Goal: Browse casually

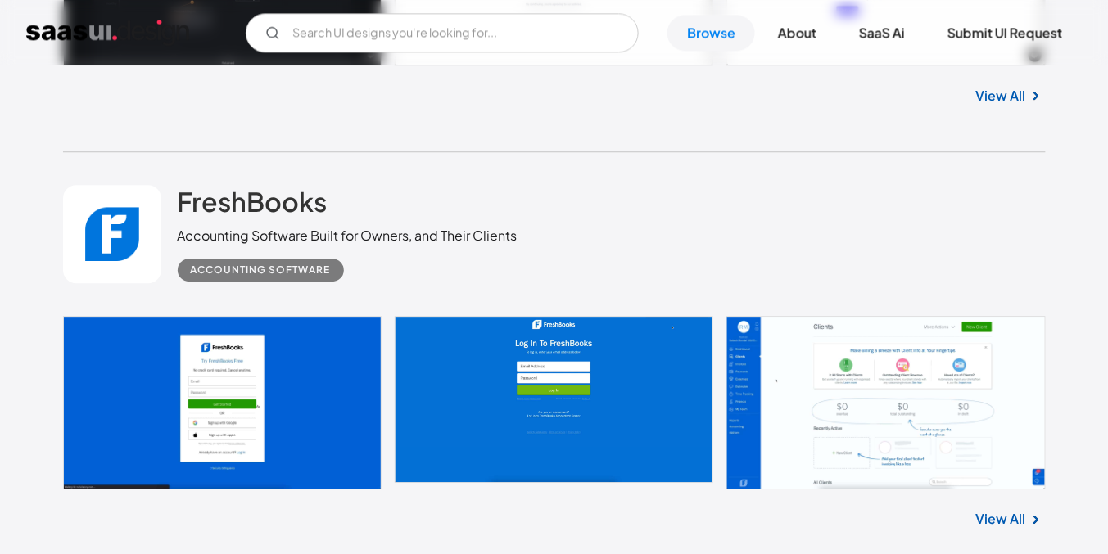
scroll to position [3024, 0]
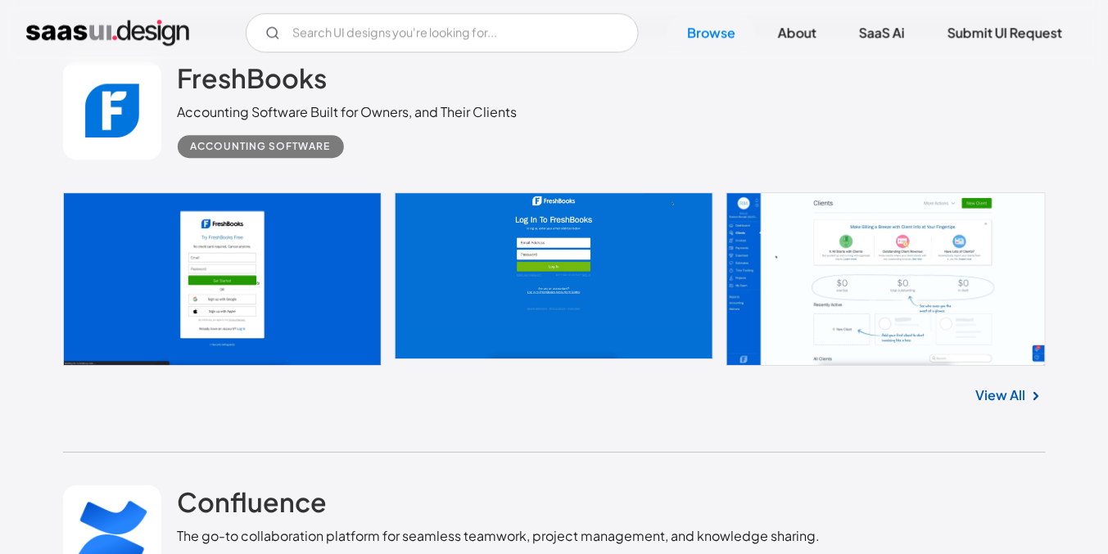
click at [1008, 400] on link "View All" at bounding box center [1001, 396] width 50 height 20
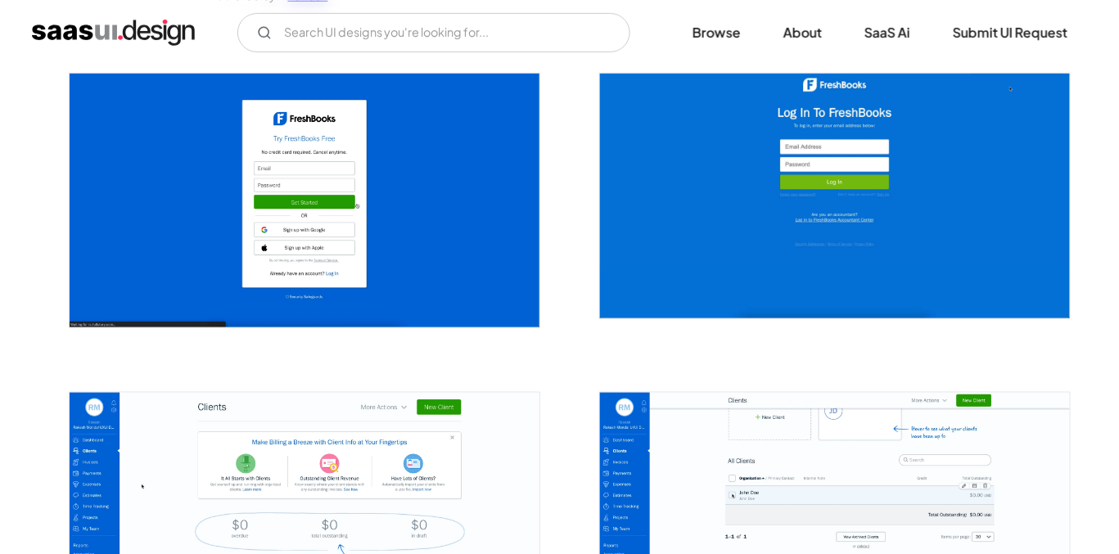
scroll to position [376, 0]
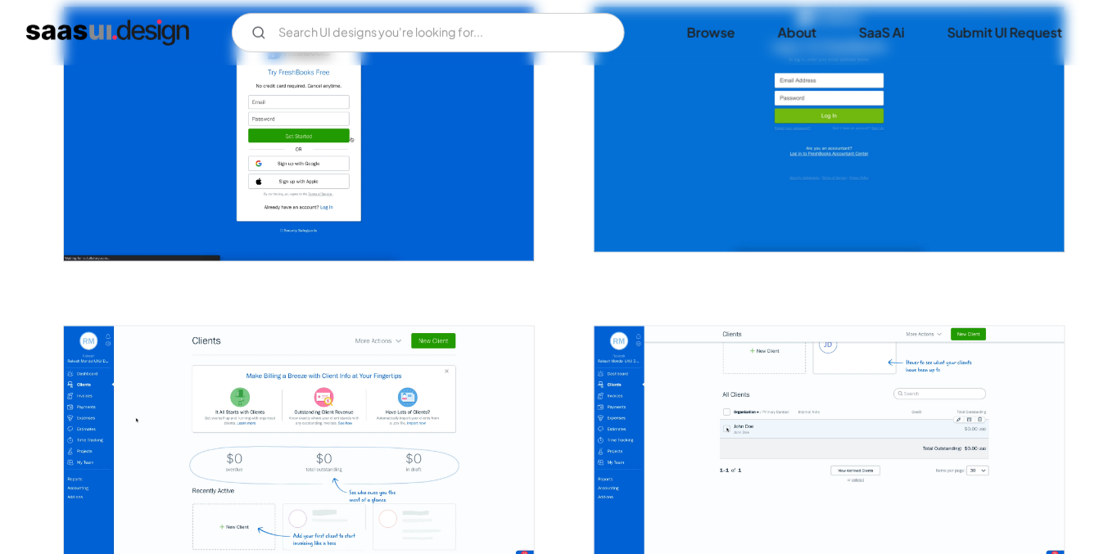
click at [398, 205] on img "open lightbox" at bounding box center [299, 134] width 470 height 254
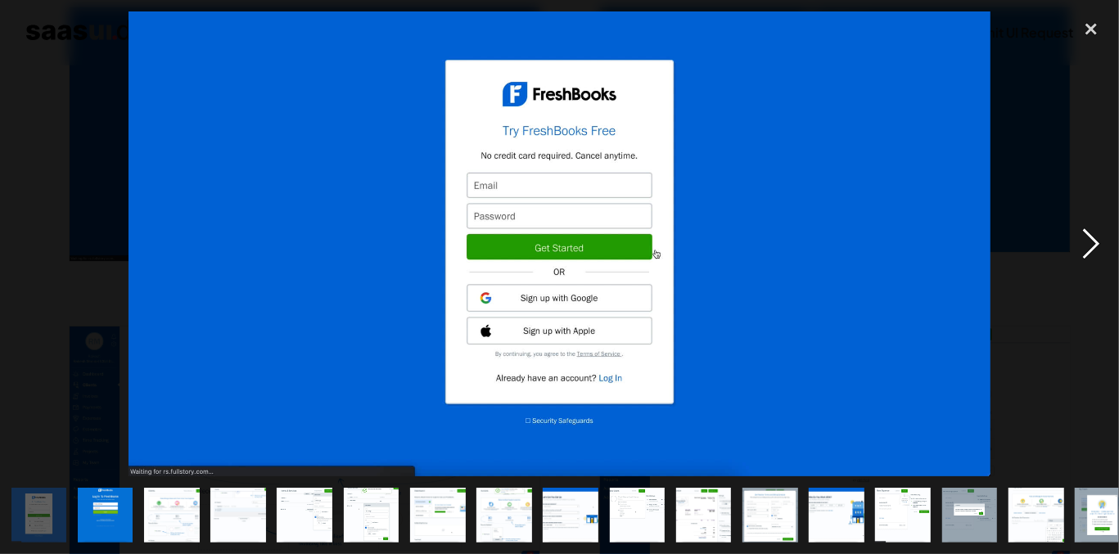
click at [1086, 257] on div "next image" at bounding box center [1091, 244] width 56 height 466
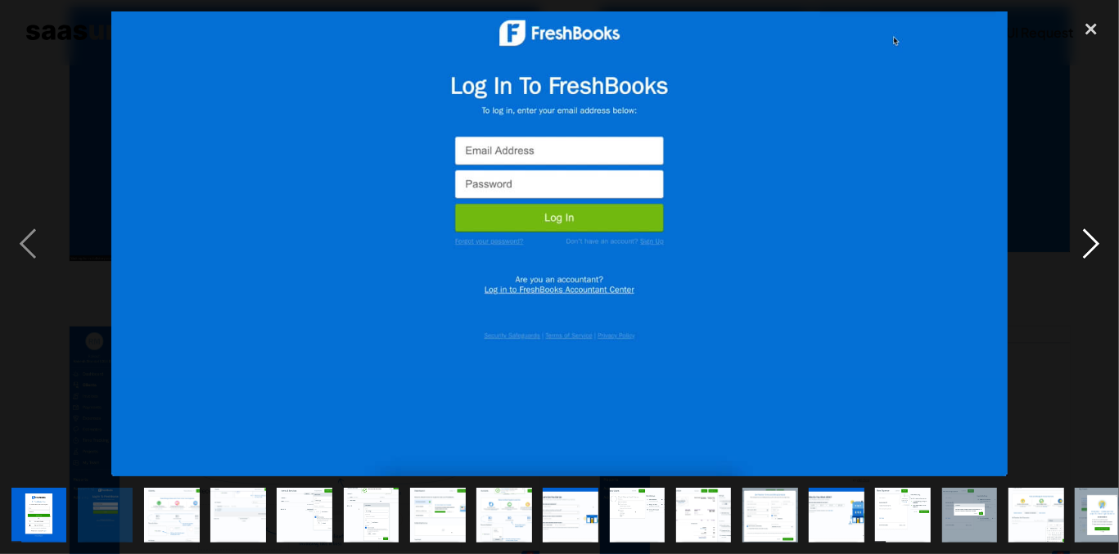
click at [1086, 256] on div "next image" at bounding box center [1091, 244] width 56 height 466
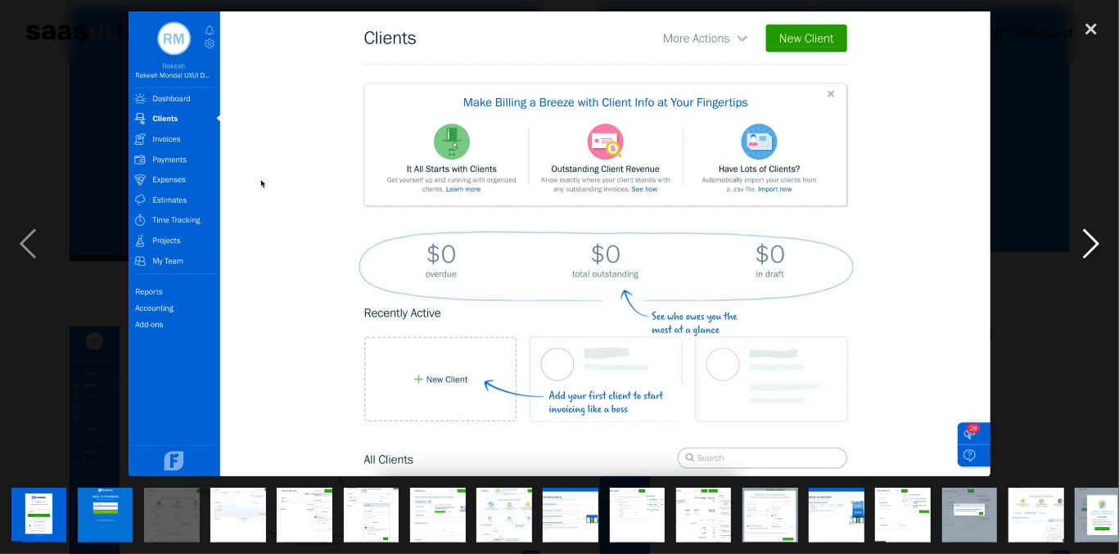
click at [1091, 255] on div "next image" at bounding box center [1091, 244] width 56 height 466
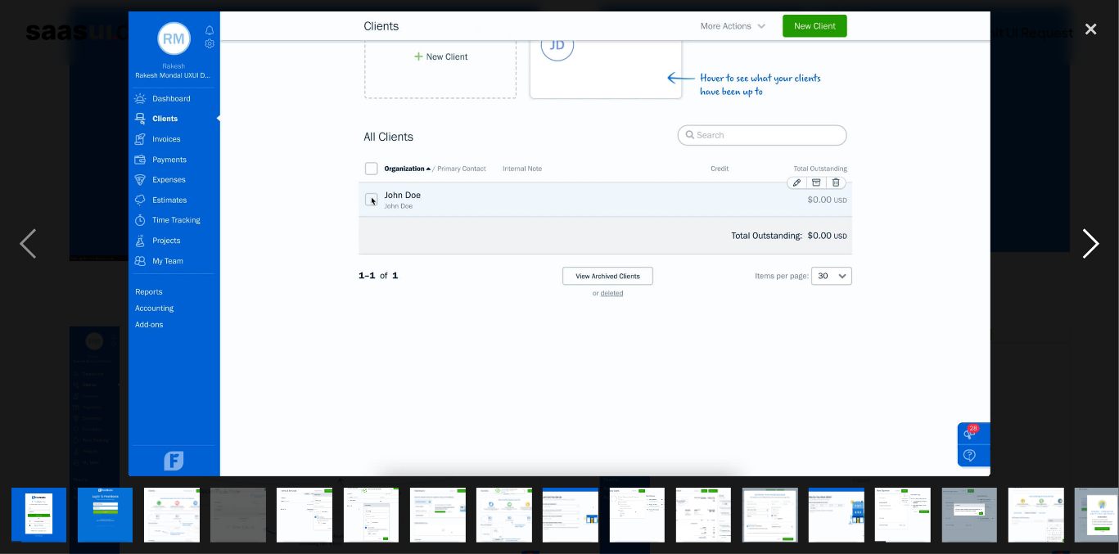
click at [1091, 255] on div "next image" at bounding box center [1091, 244] width 56 height 466
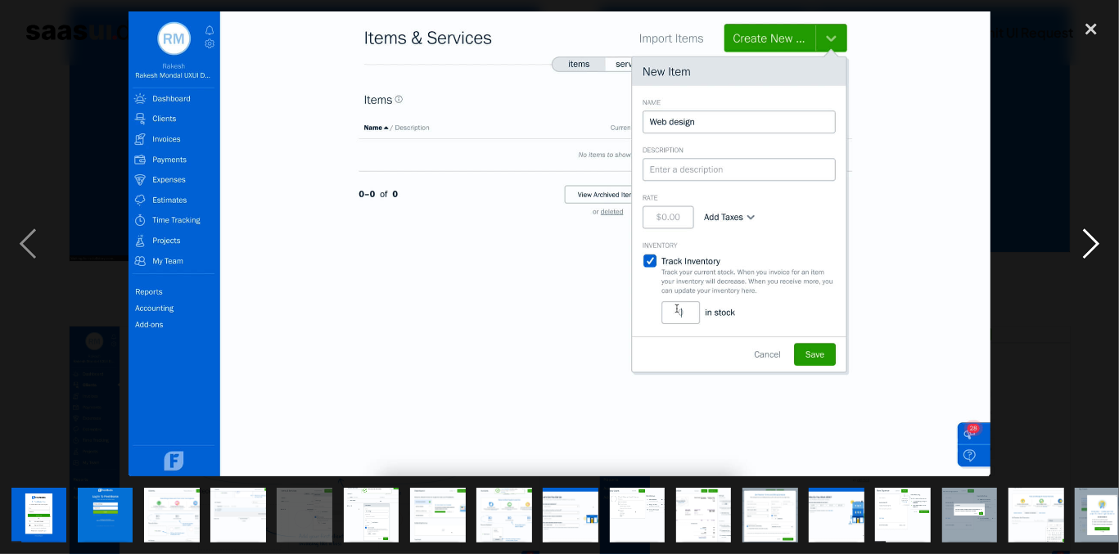
click at [1091, 255] on div "next image" at bounding box center [1091, 244] width 56 height 466
